Goal: Use online tool/utility: Utilize a website feature to perform a specific function

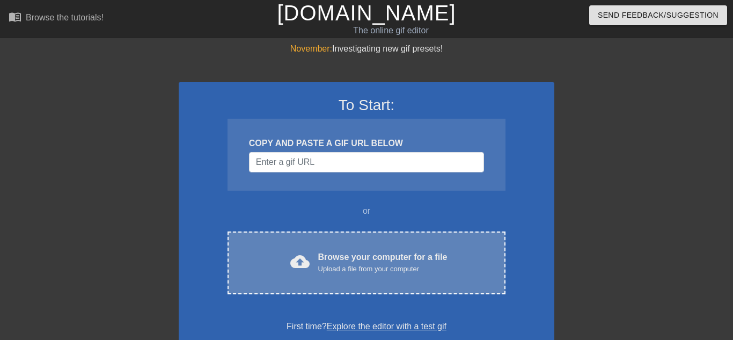
click at [366, 244] on div "cloud_upload Browse your computer for a file Upload a file from your computer C…" at bounding box center [366, 262] width 278 height 63
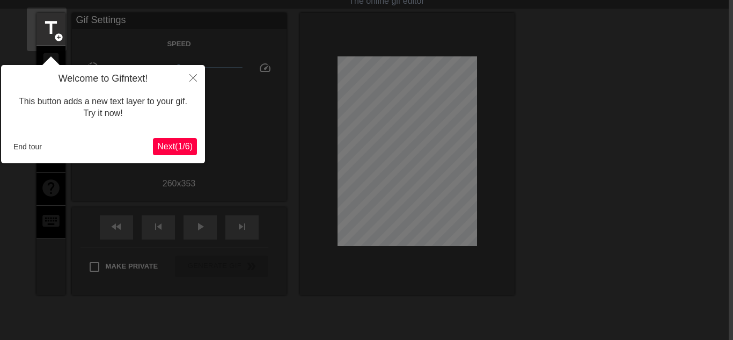
scroll to position [26, 4]
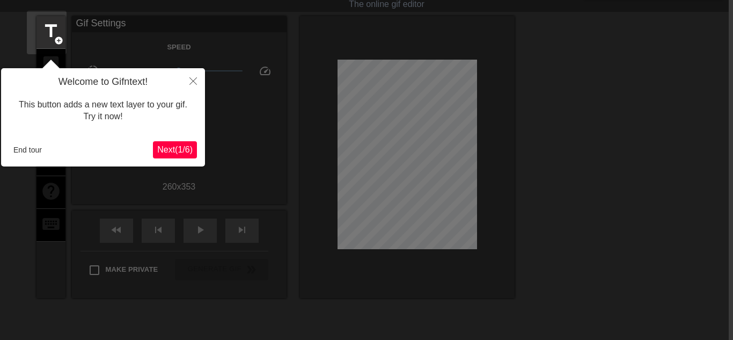
click at [180, 153] on span "Next ( 1 / 6 )" at bounding box center [174, 149] width 35 height 9
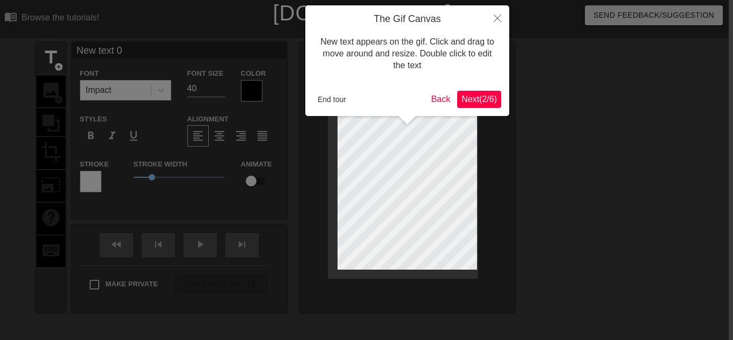
click at [467, 100] on span "Next ( 2 / 6 )" at bounding box center [478, 98] width 35 height 9
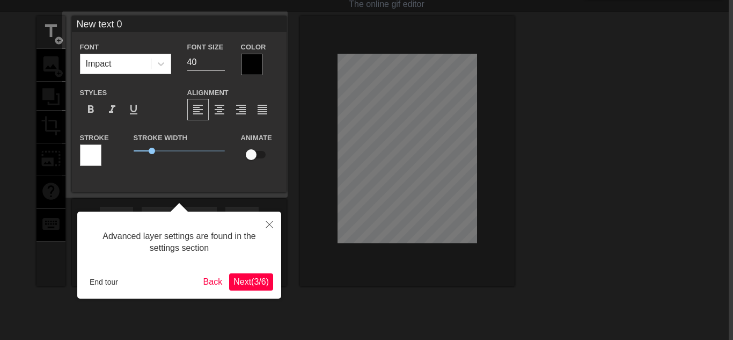
click at [252, 285] on span "Next ( 3 / 6 )" at bounding box center [250, 281] width 35 height 9
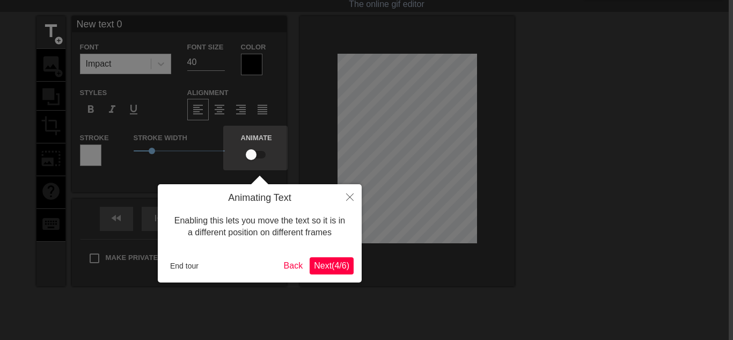
scroll to position [0, 4]
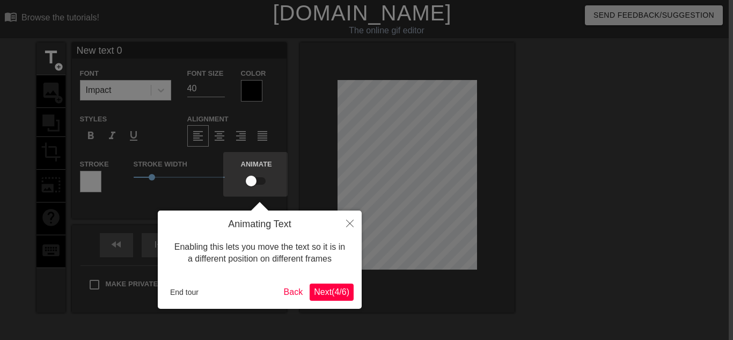
click at [331, 285] on button "Next ( 4 / 6 )" at bounding box center [331, 291] width 44 height 17
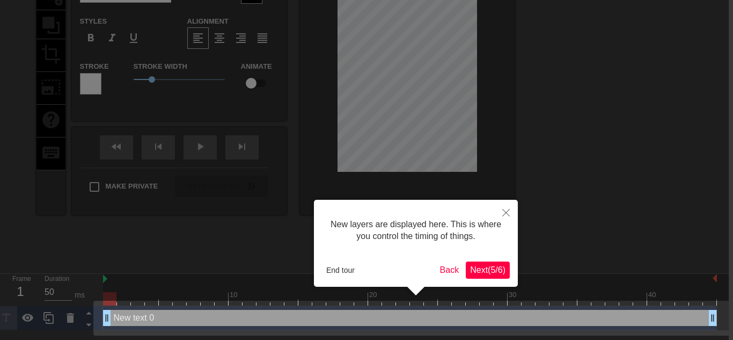
click at [492, 269] on span "Next ( 5 / 6 )" at bounding box center [487, 269] width 35 height 9
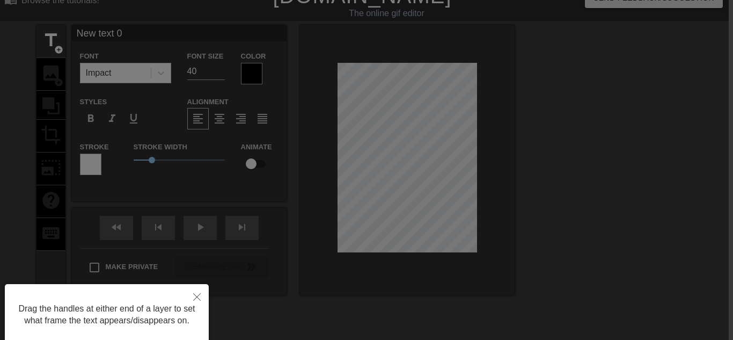
scroll to position [0, 4]
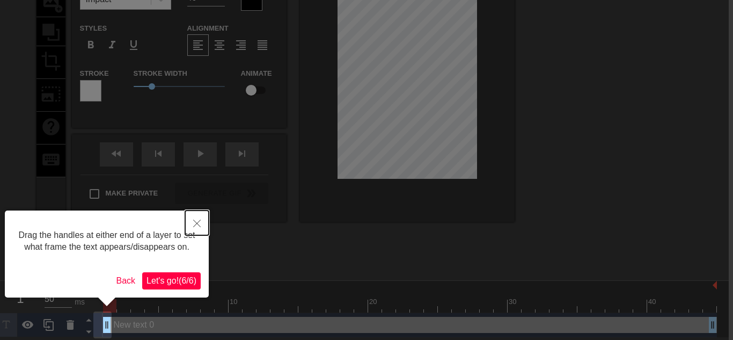
click at [193, 224] on icon "Close" at bounding box center [197, 223] width 8 height 8
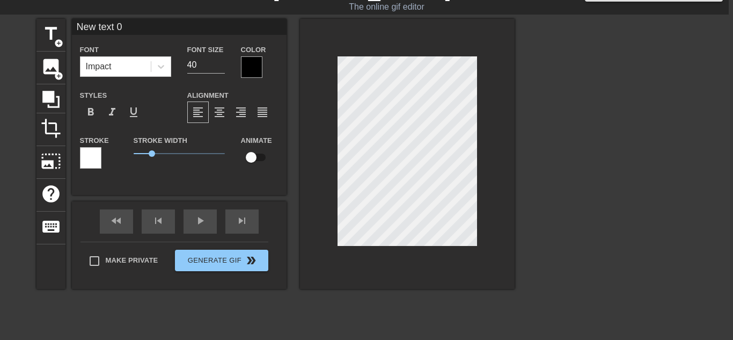
scroll to position [17, 4]
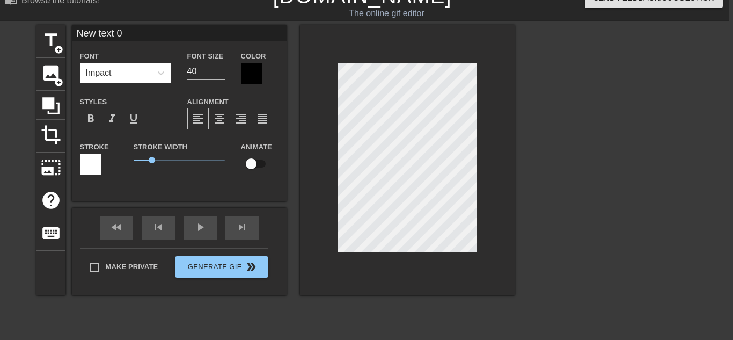
click at [239, 214] on div "title add_circle image add_circle crop photo_size_select_large help keyboard Ne…" at bounding box center [275, 160] width 478 height 270
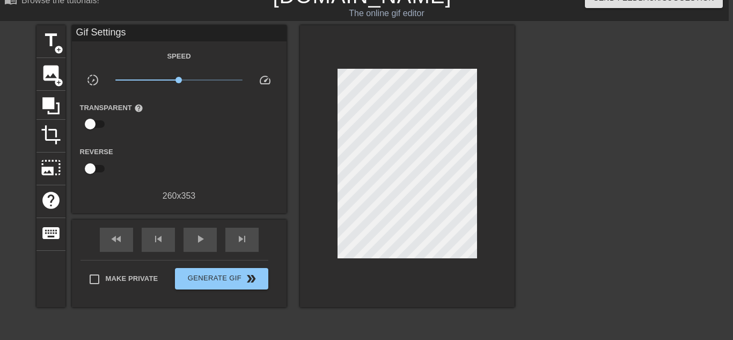
click at [709, 209] on div "title add_circle image add_circle crop photo_size_select_large help keyboard Gi…" at bounding box center [362, 186] width 733 height 322
click at [47, 83] on div "image add_circle" at bounding box center [50, 74] width 29 height 33
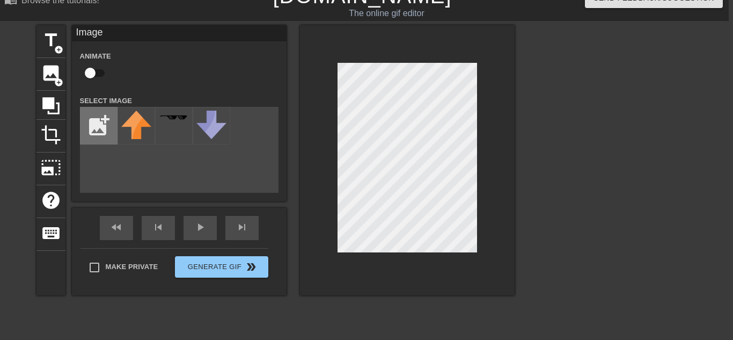
click at [100, 122] on input "file" at bounding box center [98, 125] width 36 height 36
type input "C:\fakepath\creature.webp"
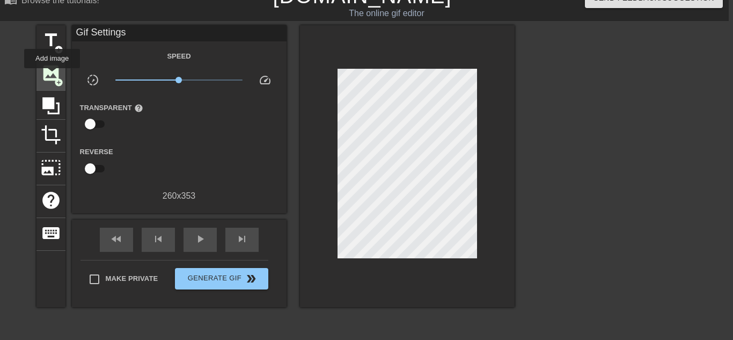
click at [53, 74] on span "image" at bounding box center [51, 73] width 20 height 20
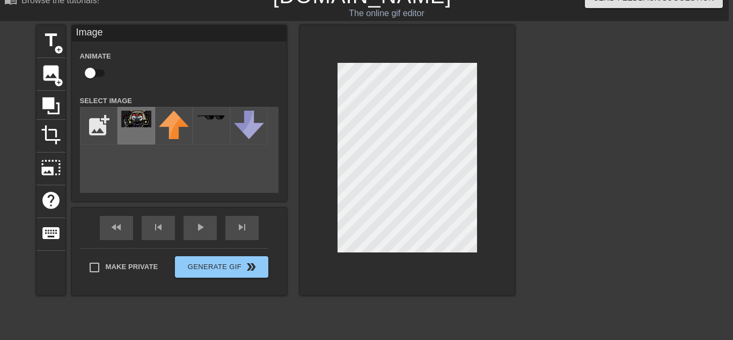
click at [135, 134] on div at bounding box center [136, 126] width 38 height 38
click at [507, 133] on div at bounding box center [407, 160] width 215 height 270
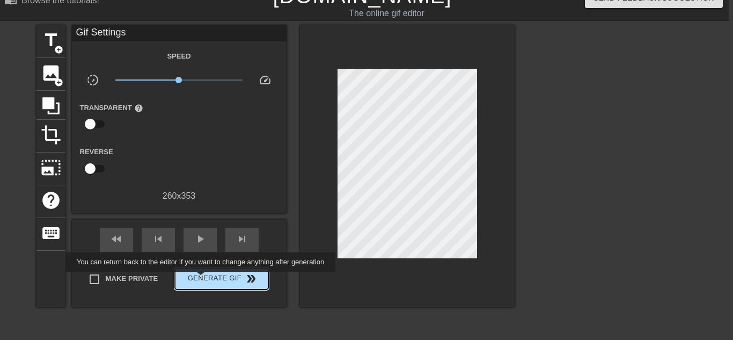
click at [198, 279] on span "Generate Gif double_arrow" at bounding box center [221, 278] width 84 height 13
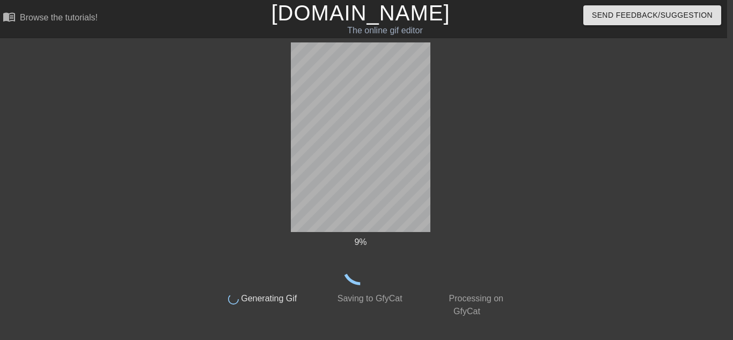
scroll to position [0, 6]
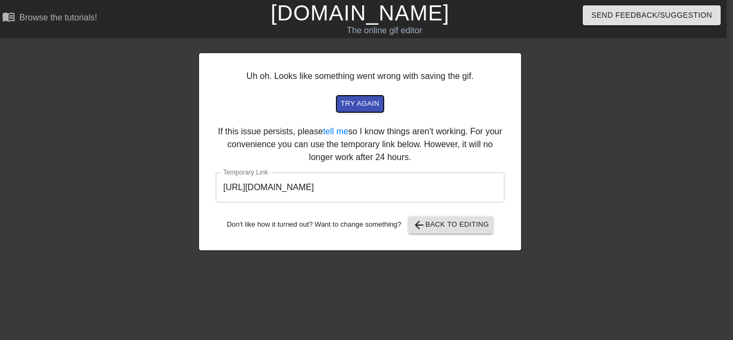
click at [365, 102] on span "try again" at bounding box center [360, 104] width 39 height 12
click at [365, 92] on div "Uh oh. Looks like something went wrong with saving the gif. try again If this i…" at bounding box center [360, 151] width 322 height 197
click at [363, 99] on span "try again" at bounding box center [360, 104] width 39 height 12
click at [337, 131] on link "tell me" at bounding box center [335, 131] width 25 height 9
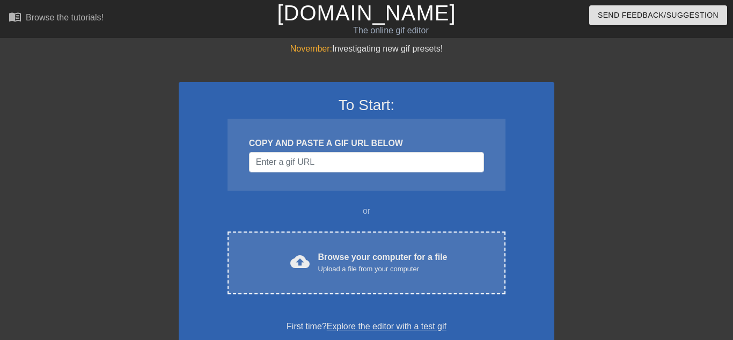
scroll to position [0, 6]
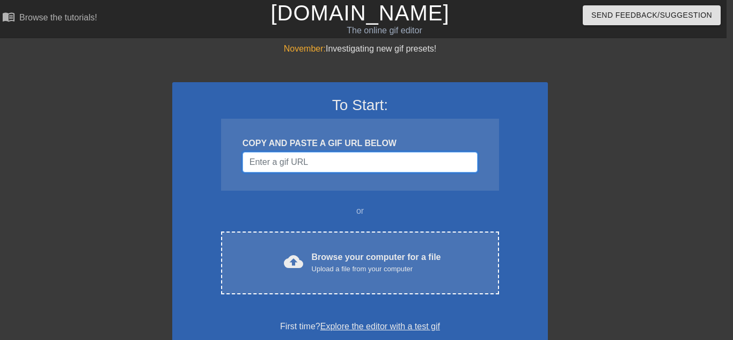
click at [276, 161] on input "Username" at bounding box center [359, 162] width 235 height 20
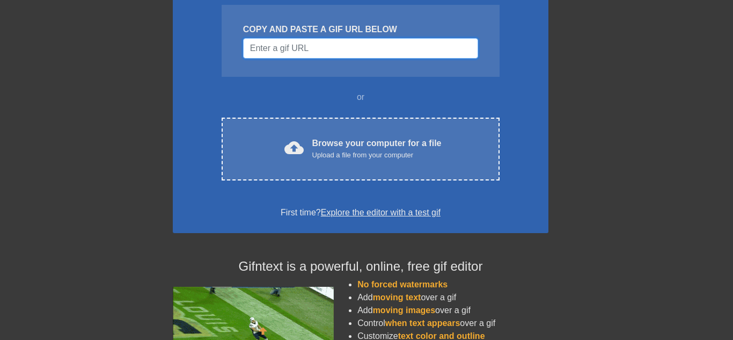
scroll to position [114, 5]
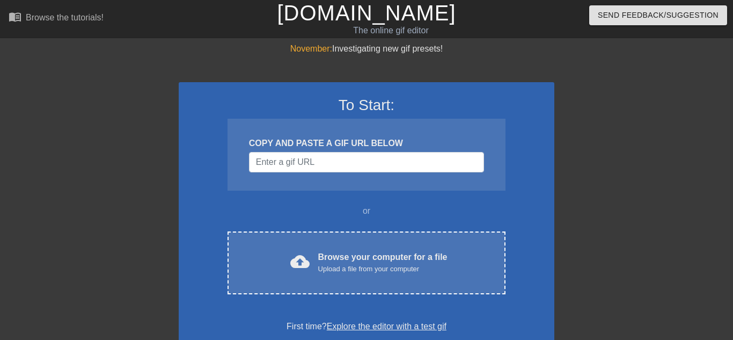
scroll to position [114, 5]
